Goal: Find specific page/section

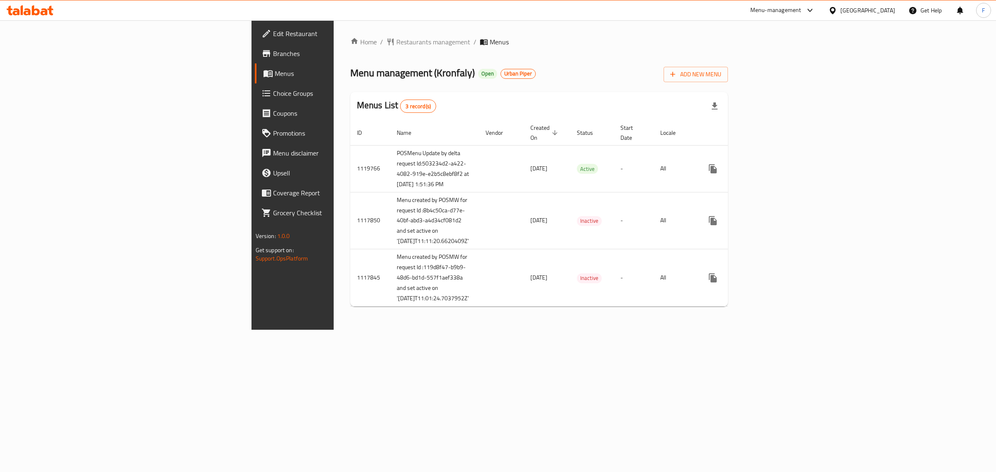
click at [273, 54] on span "Branches" at bounding box center [342, 54] width 138 height 10
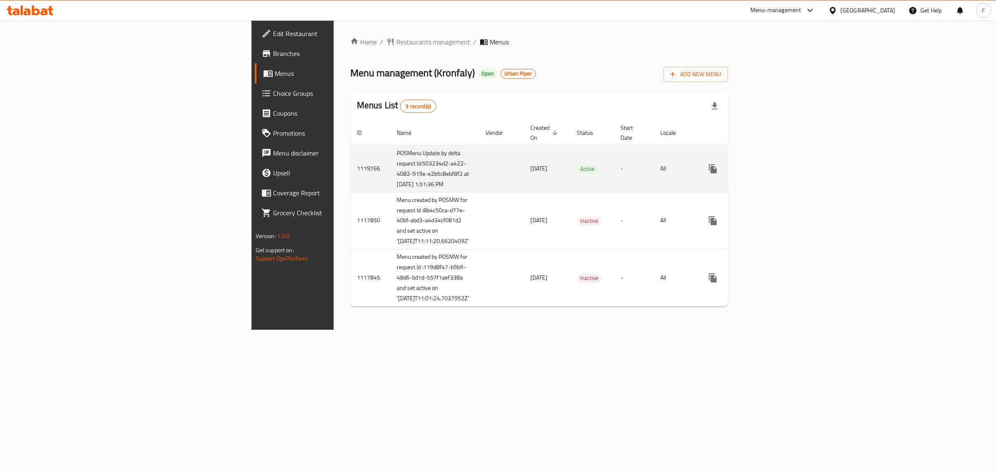
drag, startPoint x: 285, startPoint y: 197, endPoint x: 222, endPoint y: 167, distance: 70.2
click at [390, 167] on td "POSMenu Update by delta request Id:503234d2-a422-4082-919e-e2b5c8ebf8f2 at [DAT…" at bounding box center [434, 168] width 89 height 47
copy td "Id:503234d2-a422-4082-919e-e2b5c8ebf8f2 at [DATE] 1:51:36 PM"
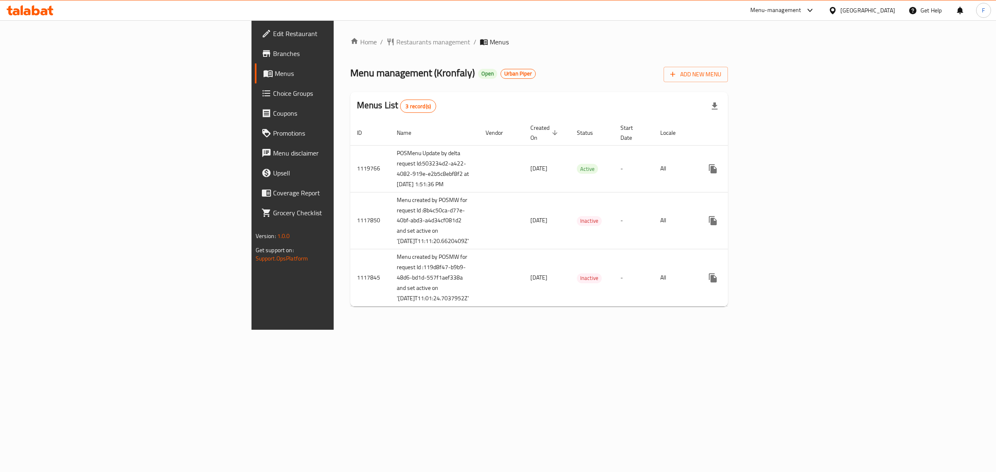
click at [841, 11] on div "[GEOGRAPHIC_DATA]" at bounding box center [867, 10] width 55 height 9
click at [797, 85] on div "[GEOGRAPHIC_DATA]" at bounding box center [831, 85] width 124 height 19
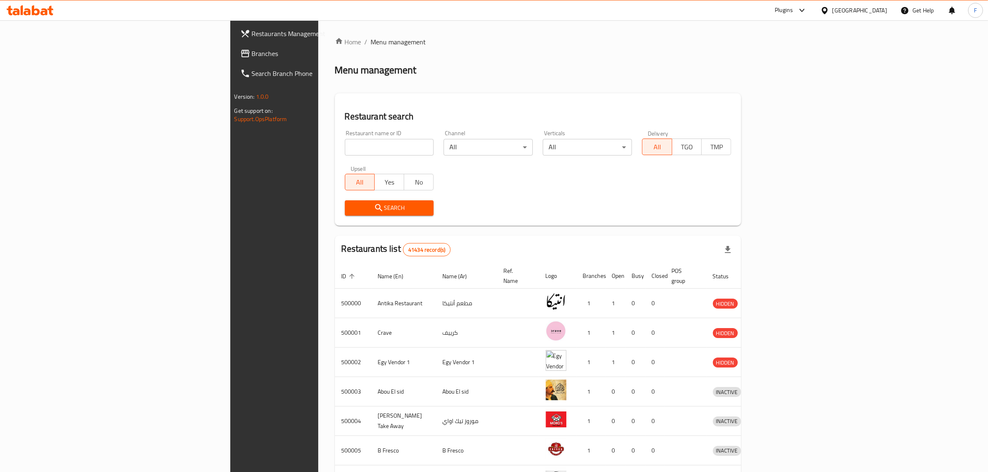
click at [345, 150] on input "search" at bounding box center [389, 147] width 89 height 17
paste input "693883"
type input "693883"
click at [351, 210] on span "Search" at bounding box center [389, 208] width 76 height 10
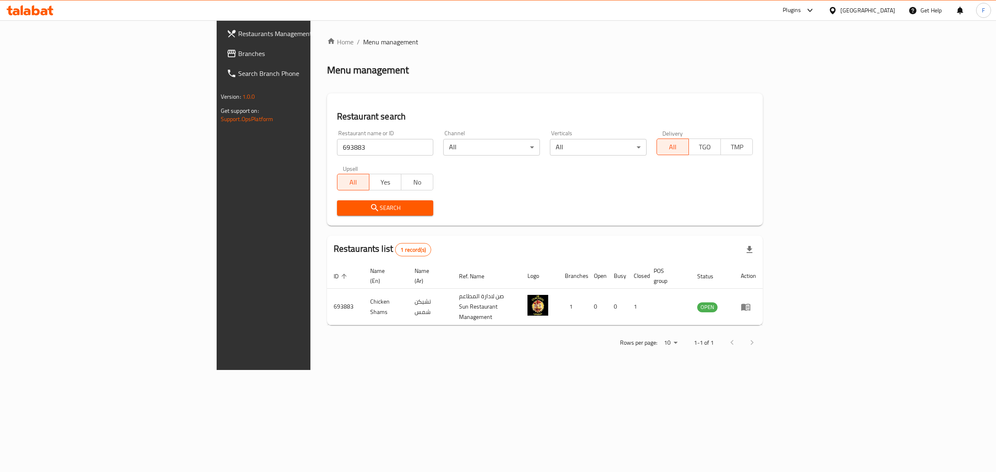
click at [815, 7] on div at bounding box center [808, 10] width 14 height 10
click at [771, 154] on div "Restaurant-Management" at bounding box center [770, 152] width 65 height 9
